Goal: Information Seeking & Learning: Learn about a topic

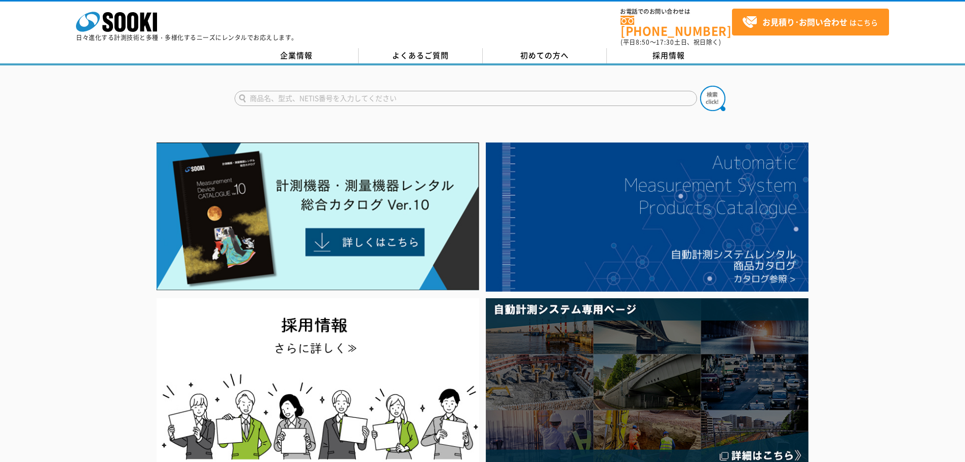
click at [313, 93] on input "text" at bounding box center [466, 98] width 463 height 15
type input "テクノテスター"
click at [717, 95] on img at bounding box center [712, 98] width 25 height 25
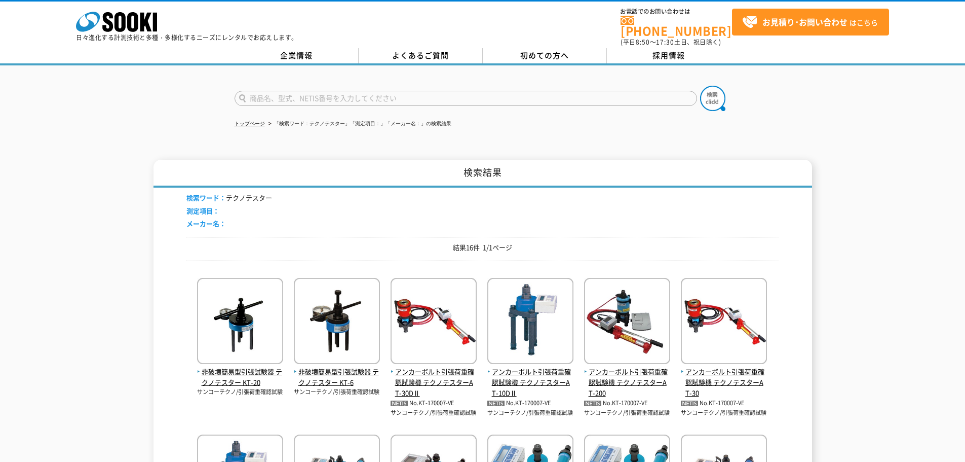
scroll to position [101, 0]
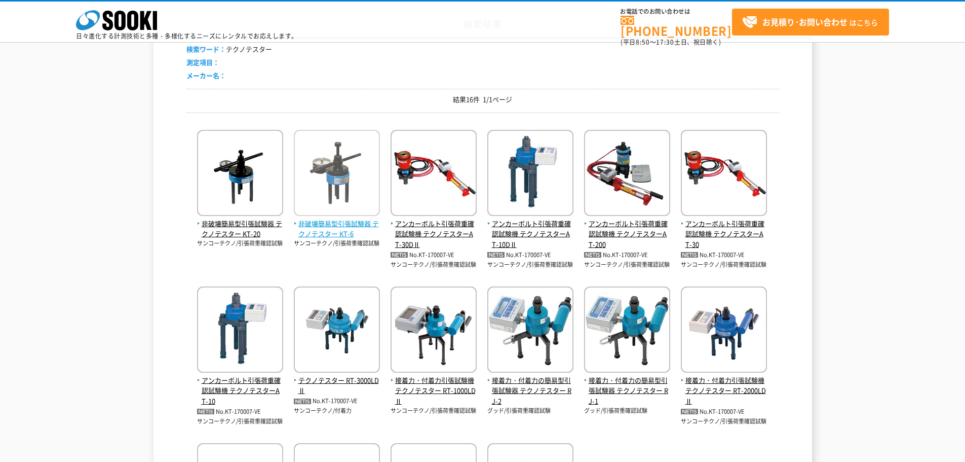
click at [337, 228] on span "非破壊簡易型引張試験器 テクノテスター KT-6" at bounding box center [337, 228] width 86 height 21
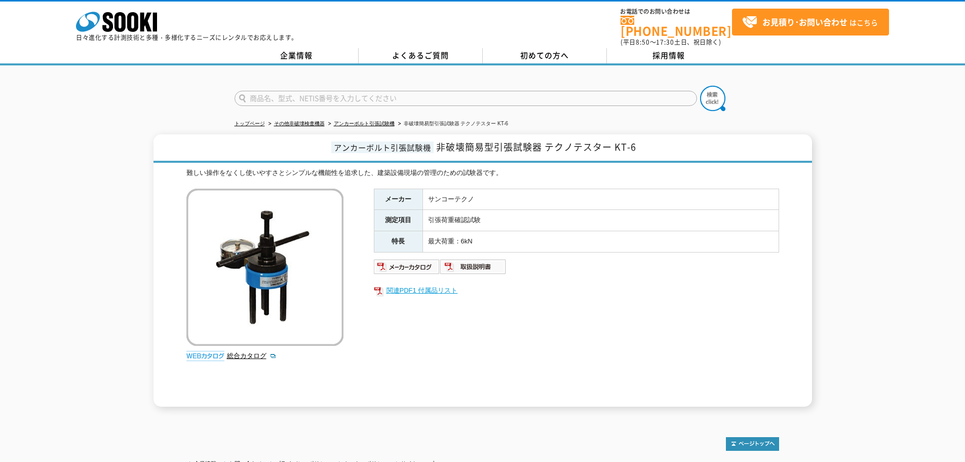
click at [434, 284] on link "関連PDF1 付属品リスト" at bounding box center [576, 290] width 405 height 13
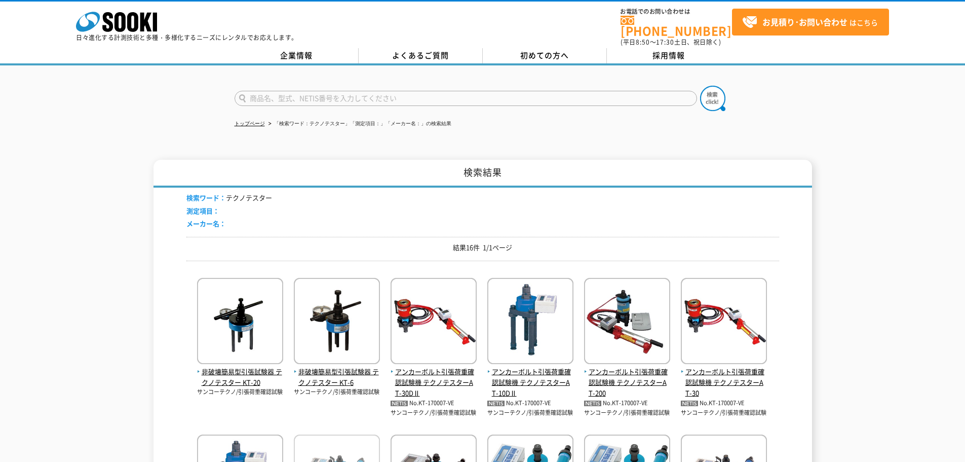
scroll to position [101, 0]
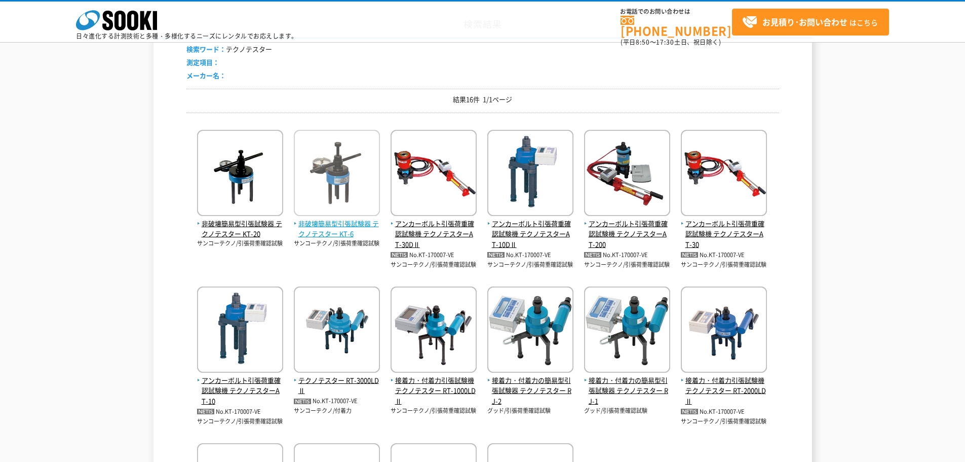
click at [317, 217] on img at bounding box center [337, 174] width 86 height 89
click at [319, 229] on span "非破壊簡易型引張試験器 テクノテスター KT-6" at bounding box center [337, 228] width 86 height 21
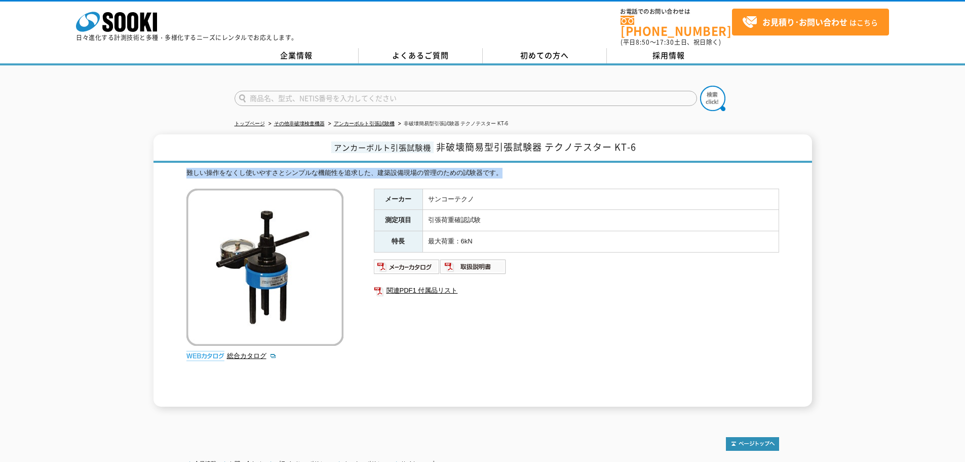
drag, startPoint x: 186, startPoint y: 165, endPoint x: 634, endPoint y: 173, distance: 448.0
click at [634, 173] on div "難しい操作をなくし使いやすさとシンプルな機能性を追求した、建築設備現場の管理のための試験器です。 総合カタログ メーカー サンコーテクノ 測定項目 引張荷重確…" at bounding box center [482, 287] width 593 height 239
click at [280, 91] on input "text" at bounding box center [466, 98] width 463 height 15
type input "商品名、型式、NETIS番号を入力してください"
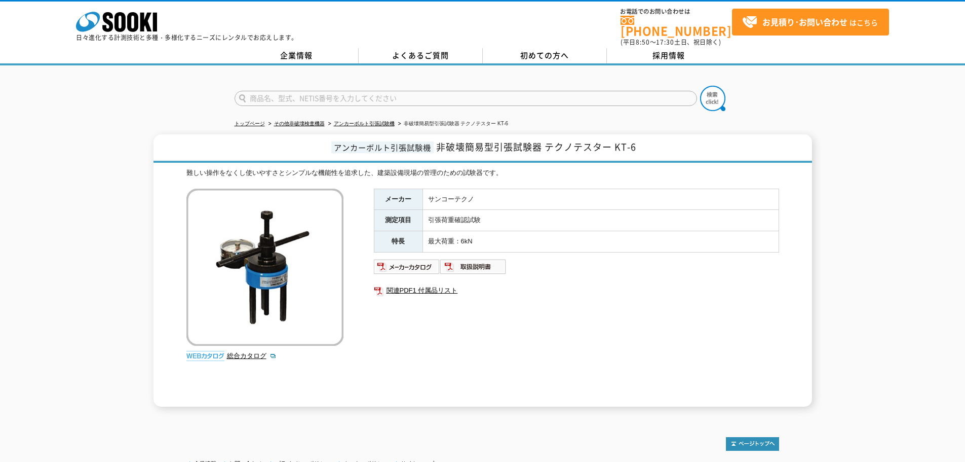
type input "商品名、型式、NETIS番号を入力してください"
drag, startPoint x: 439, startPoint y: 143, endPoint x: 652, endPoint y: 141, distance: 212.8
click at [652, 141] on h1 "アンカーボルト引張試験機 非破壊簡易型引張試験器 テクノテスター KT-6" at bounding box center [483, 148] width 659 height 28
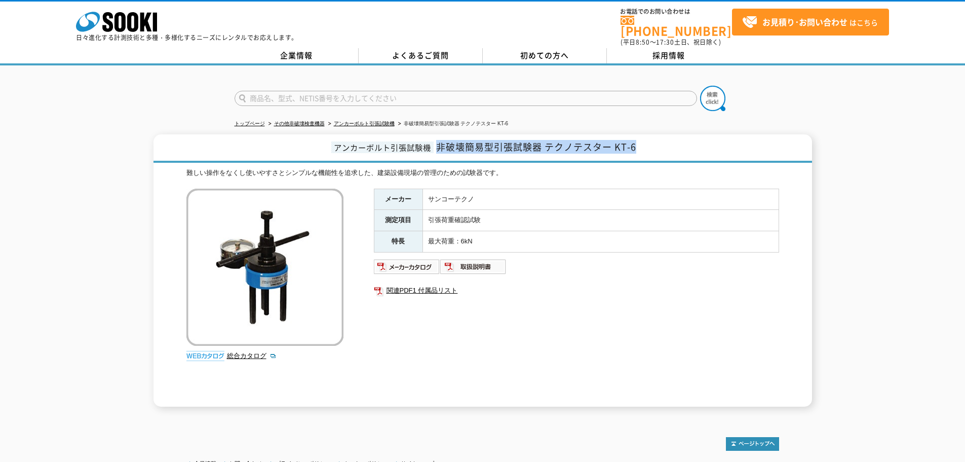
click at [652, 141] on h1 "アンカーボルト引張試験機 非破壊簡易型引張試験器 テクノテスター KT-6" at bounding box center [483, 148] width 659 height 28
